Goal: Information Seeking & Learning: Learn about a topic

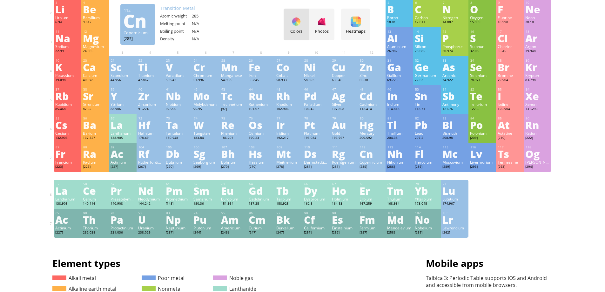
scroll to position [64, 0]
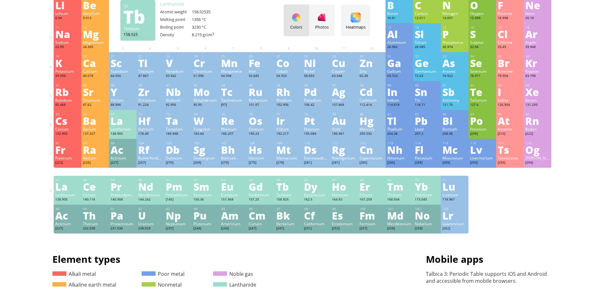
click at [290, 183] on div "Tb" at bounding box center [288, 186] width 24 height 10
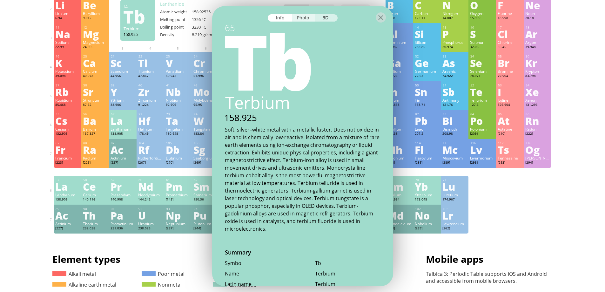
click at [301, 19] on div "Photo" at bounding box center [303, 17] width 23 height 7
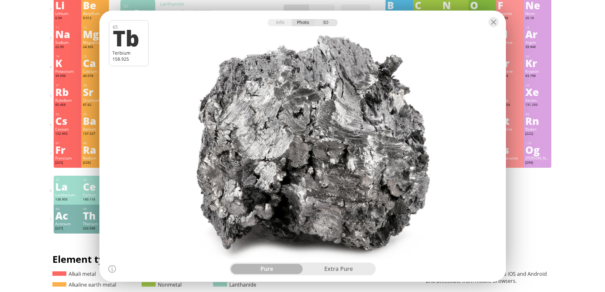
click at [322, 23] on div "3D" at bounding box center [326, 22] width 23 height 7
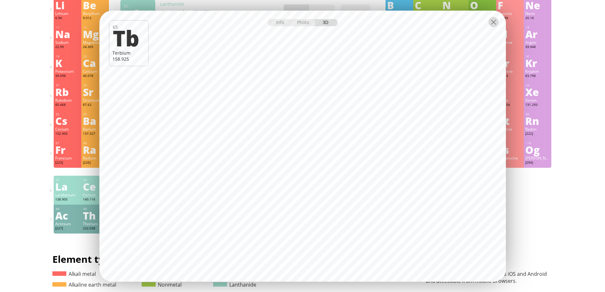
click at [494, 24] on div at bounding box center [494, 22] width 10 height 10
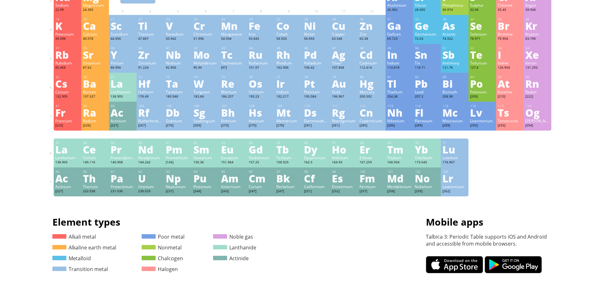
scroll to position [159, 0]
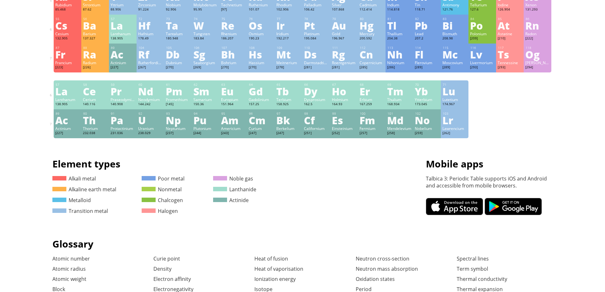
click at [246, 132] on div "[243]" at bounding box center [233, 133] width 24 height 5
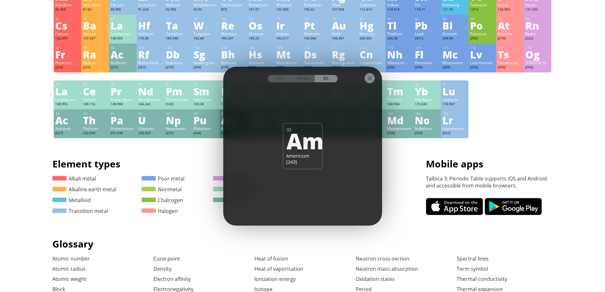
click at [373, 78] on div at bounding box center [370, 78] width 10 height 10
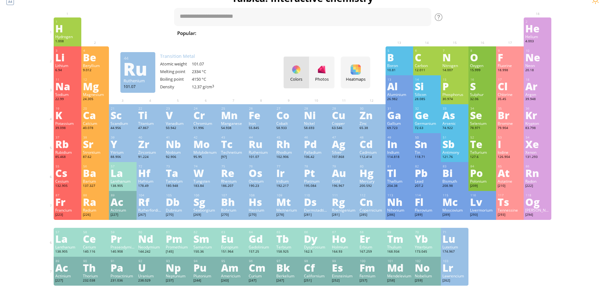
scroll to position [0, 0]
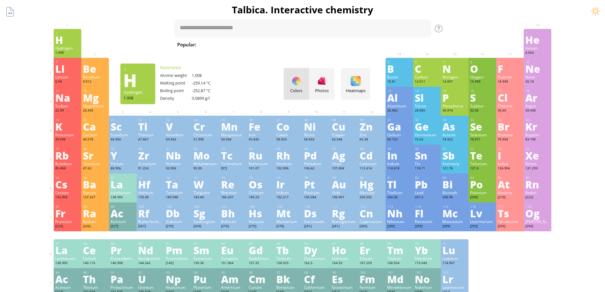
click at [63, 47] on div "Hydrogen" at bounding box center [67, 47] width 24 height 5
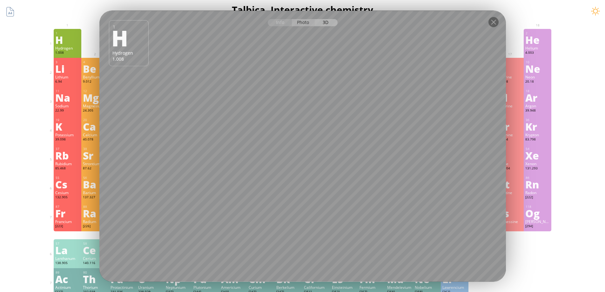
click at [303, 24] on div "Photo" at bounding box center [303, 22] width 23 height 7
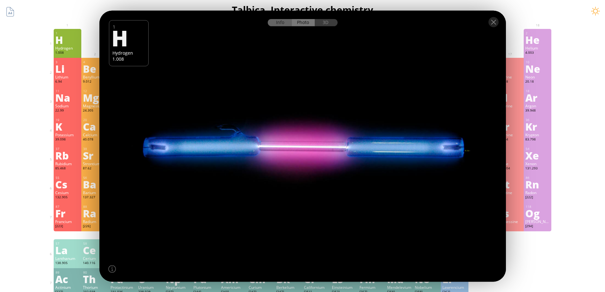
click at [282, 24] on div "Info" at bounding box center [280, 22] width 24 height 7
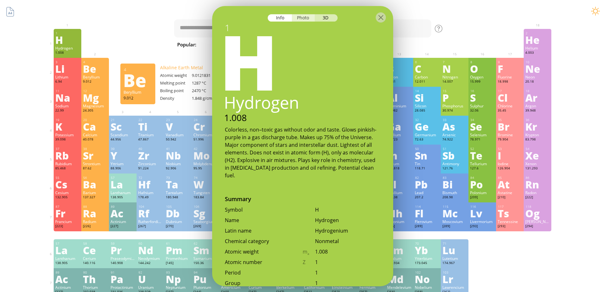
click at [298, 20] on div "Photo" at bounding box center [303, 17] width 23 height 7
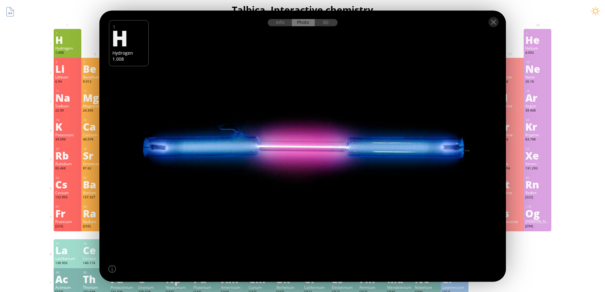
click at [320, 20] on div "3D" at bounding box center [326, 22] width 23 height 7
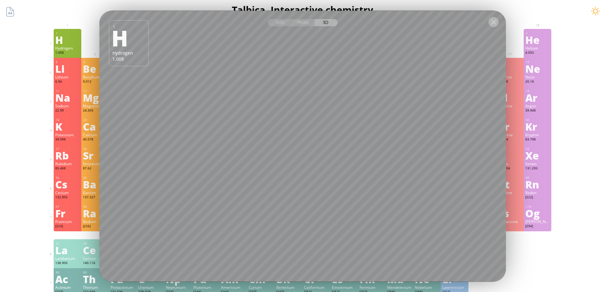
click at [490, 25] on div at bounding box center [494, 22] width 10 height 10
